Goal: Transaction & Acquisition: Purchase product/service

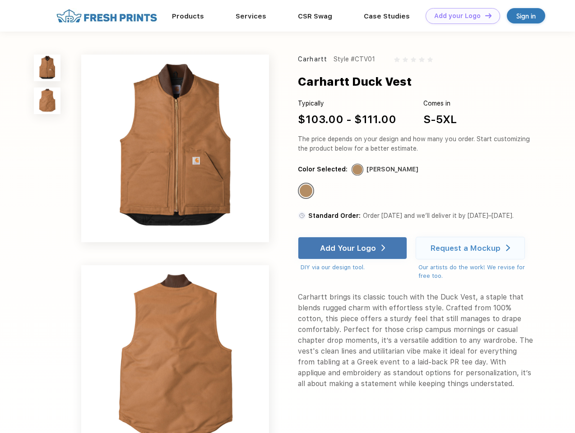
click at [460, 16] on link "Add your Logo Design Tool" at bounding box center [463, 16] width 75 height 16
click at [0, 0] on div "Design Tool" at bounding box center [0, 0] width 0 height 0
click at [484, 15] on link "Add your Logo Design Tool" at bounding box center [463, 16] width 75 height 16
click at [47, 68] on img at bounding box center [47, 68] width 27 height 27
click at [47, 101] on img at bounding box center [47, 101] width 27 height 27
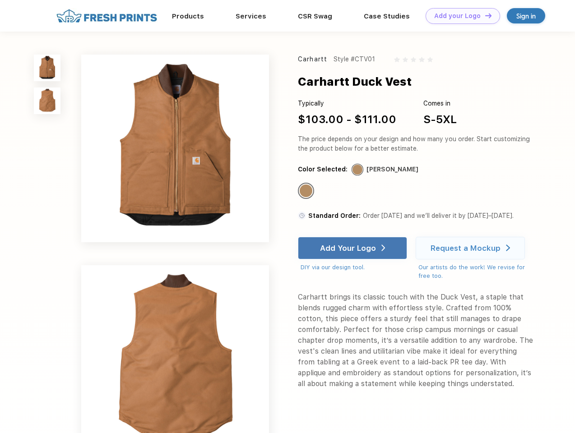
click at [307, 191] on div "Standard Color" at bounding box center [306, 191] width 13 height 13
click at [354, 248] on div "Add Your Logo" at bounding box center [348, 248] width 56 height 9
click at [472, 248] on div "Request a Mockup" at bounding box center [466, 248] width 70 height 9
